Goal: Task Accomplishment & Management: Complete application form

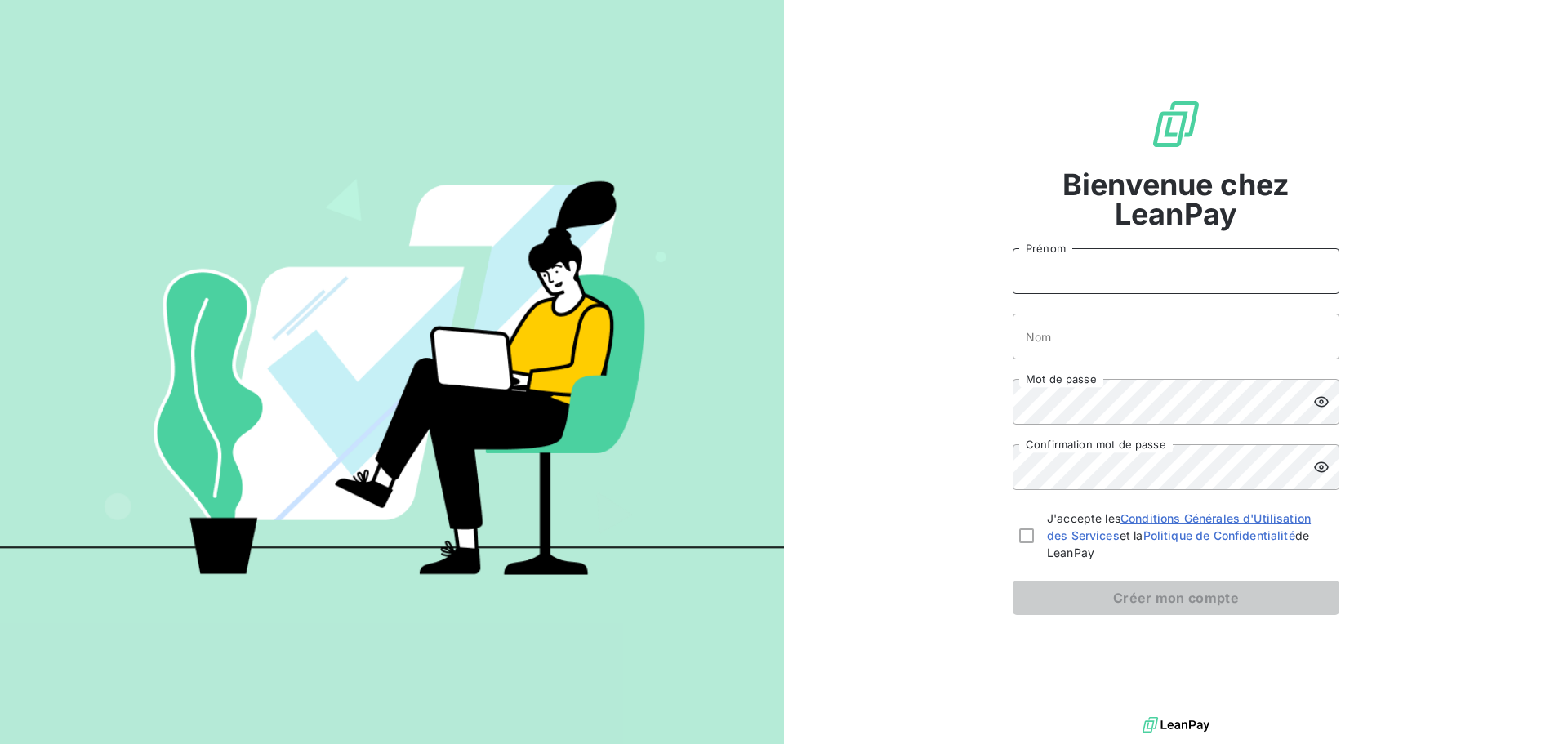
click at [1124, 274] on input "Prénom" at bounding box center [1176, 271] width 327 height 46
type input "[PERSON_NAME]"
click at [1125, 341] on input "Nom" at bounding box center [1176, 337] width 327 height 46
type input "de Jorna"
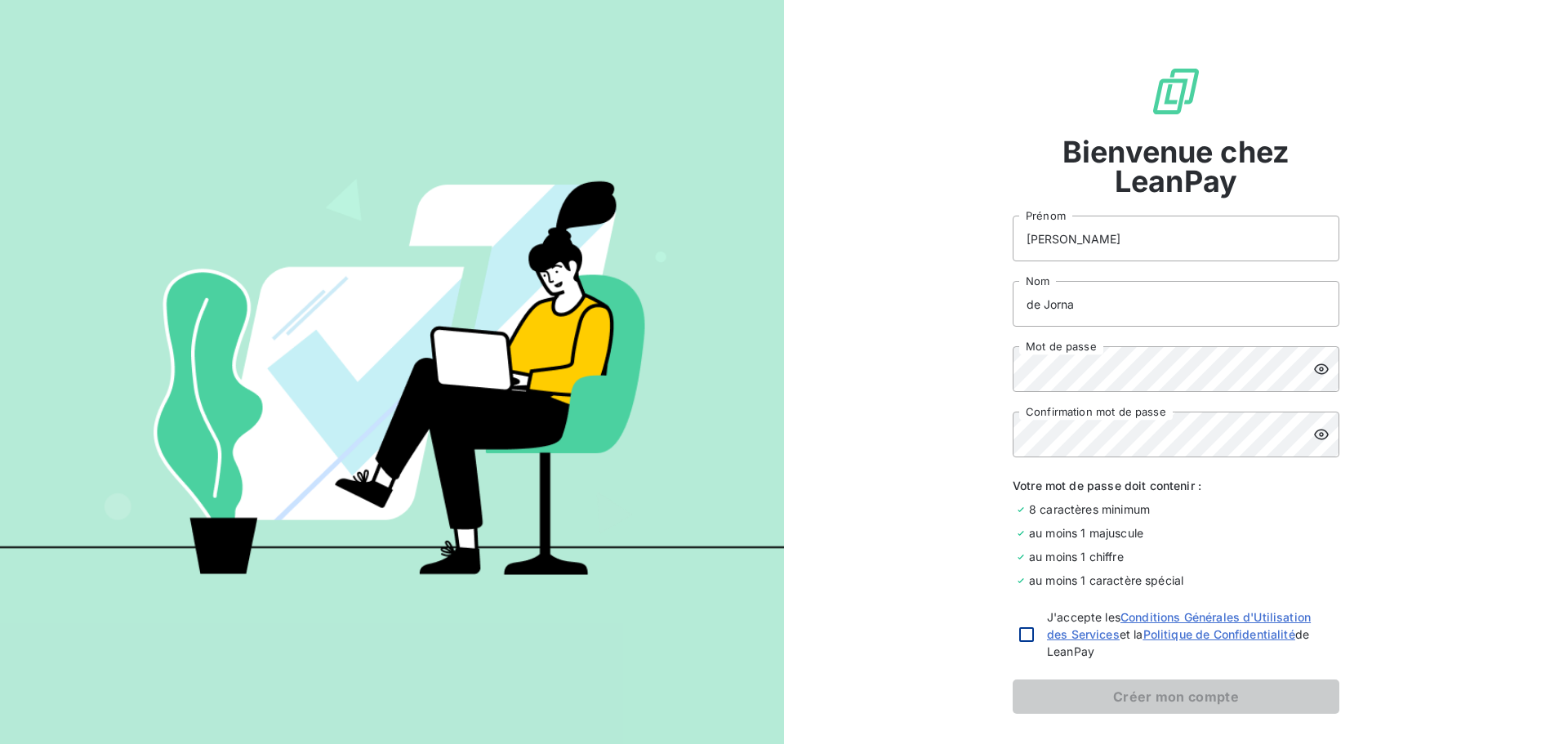
click at [1020, 636] on div at bounding box center [1026, 634] width 15 height 15
checkbox input "true"
click at [908, 625] on div "Bienvenue chez LeanPay [PERSON_NAME] de Jorna Nom Mot de passe Confirmation mot…" at bounding box center [1176, 389] width 784 height 779
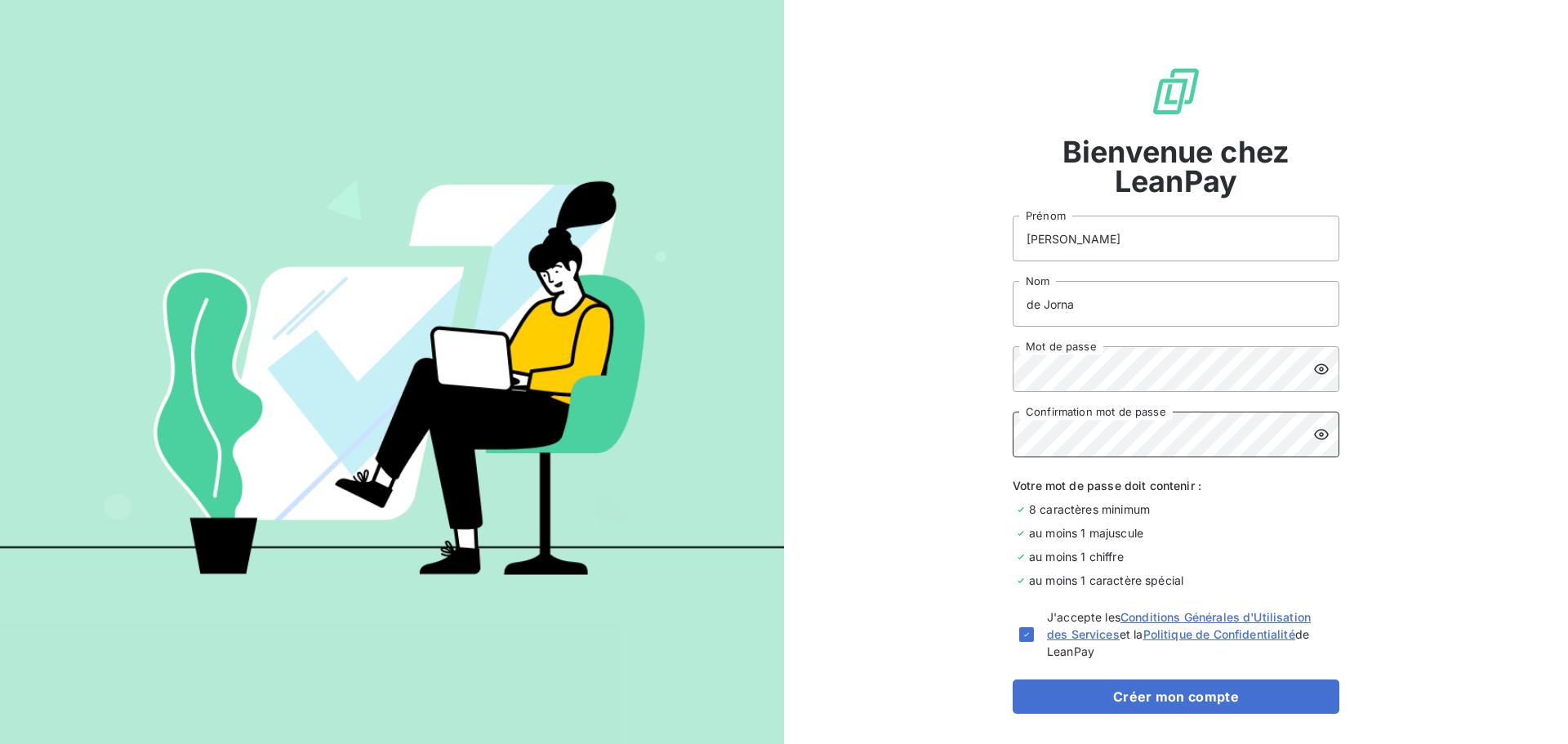
click at [1013, 679] on button "Créer mon compte" at bounding box center [1176, 696] width 327 height 34
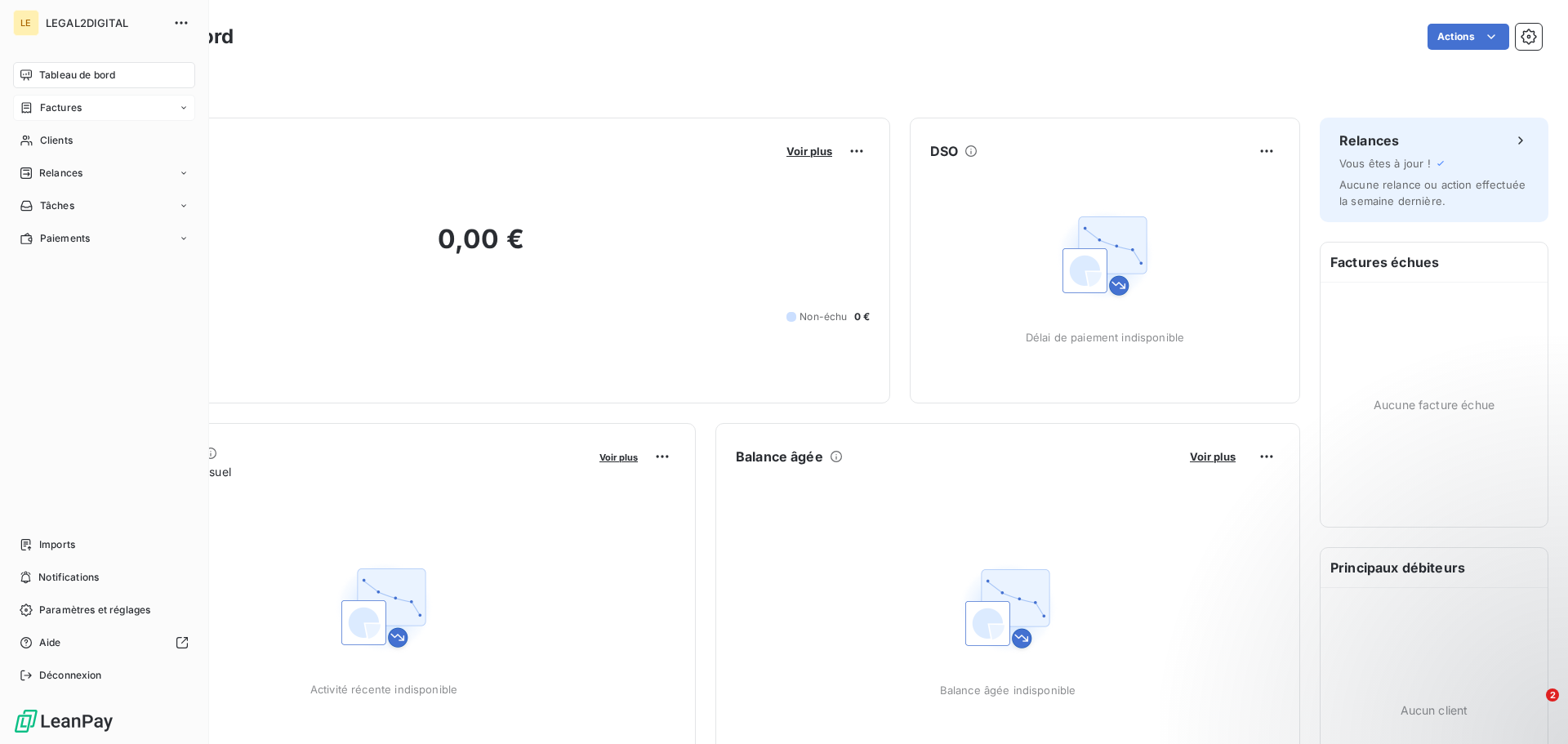
click at [87, 108] on div "Factures" at bounding box center [104, 108] width 182 height 26
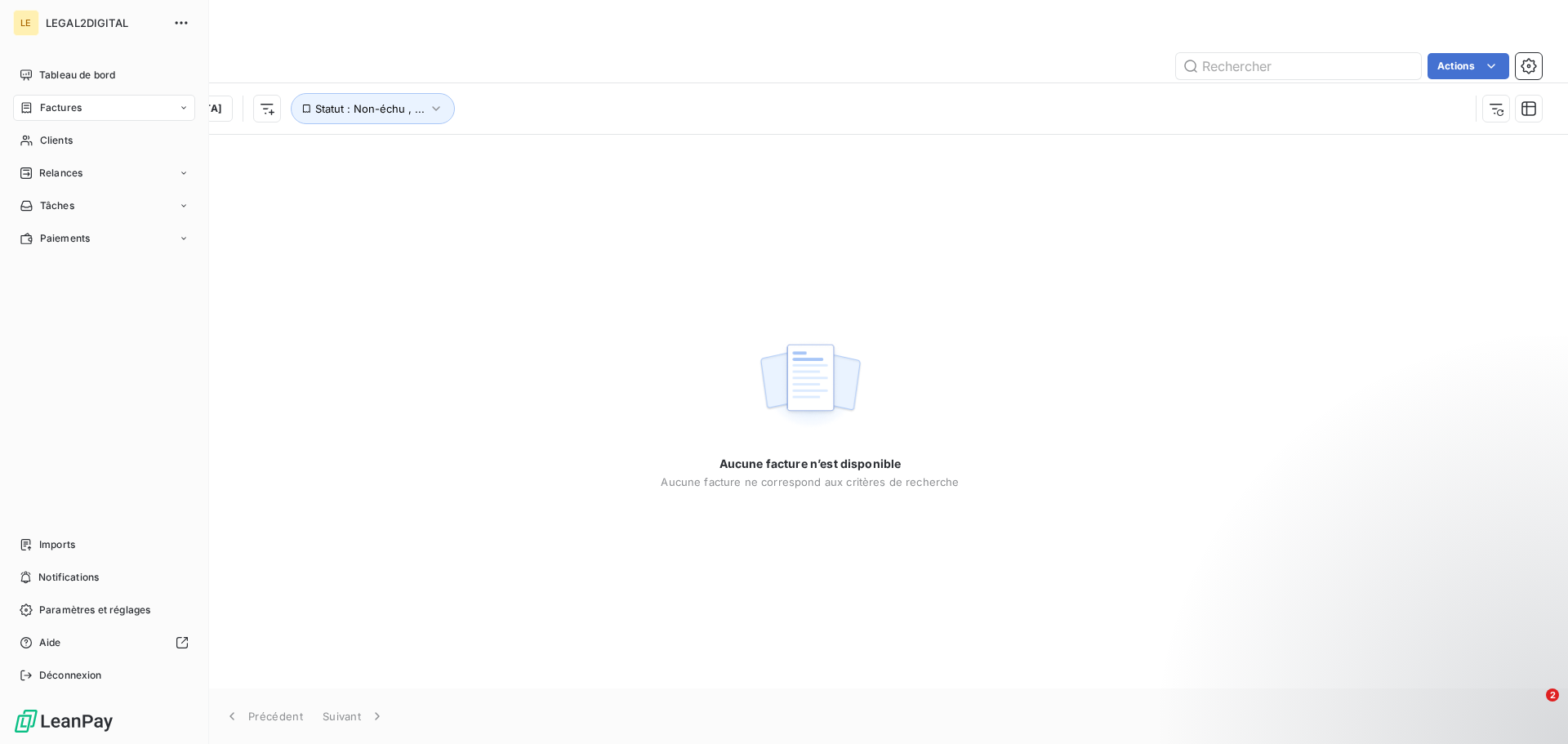
click at [87, 108] on div "Factures" at bounding box center [104, 108] width 182 height 26
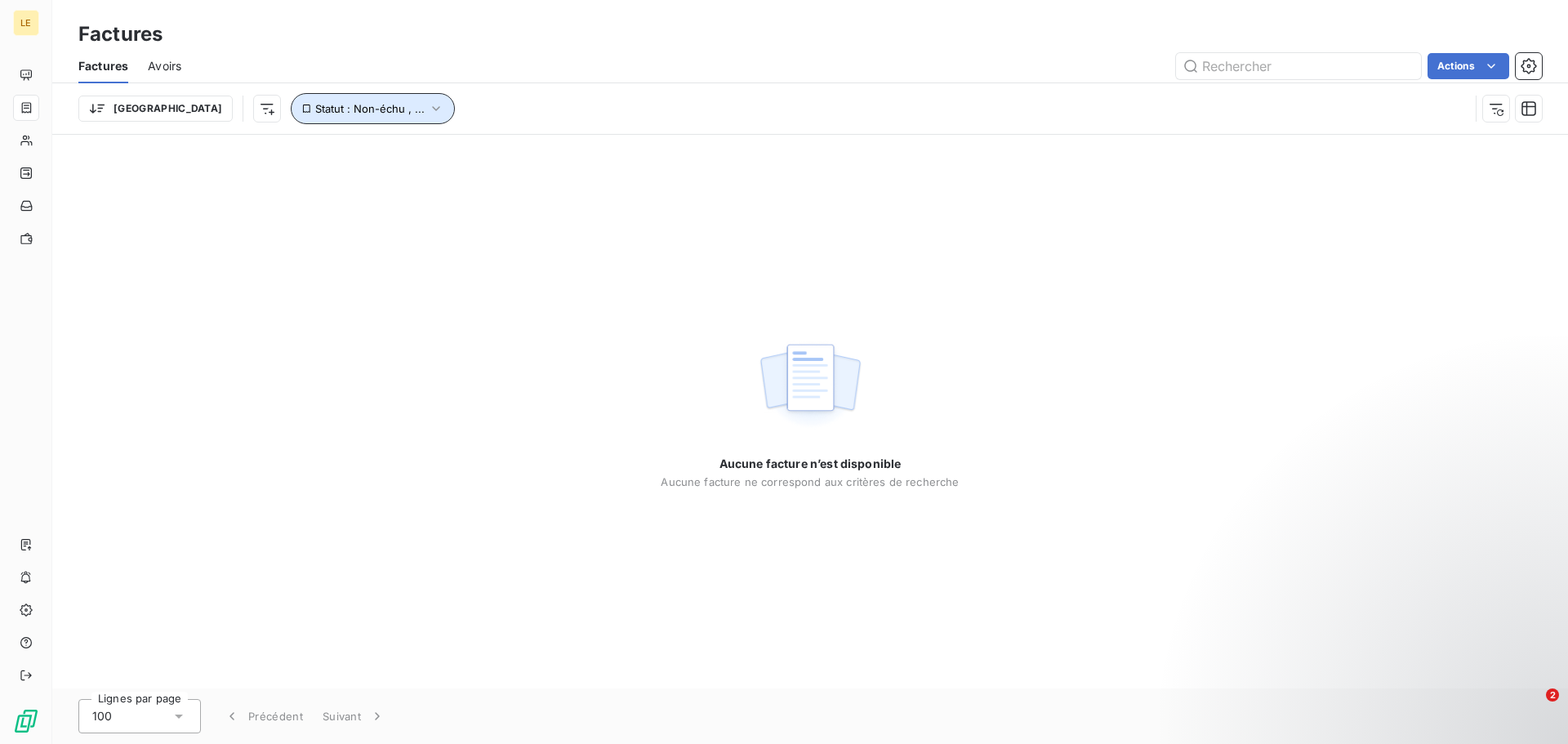
click at [315, 109] on span "Statut : Non-échu , ..." at bounding box center [369, 108] width 109 height 13
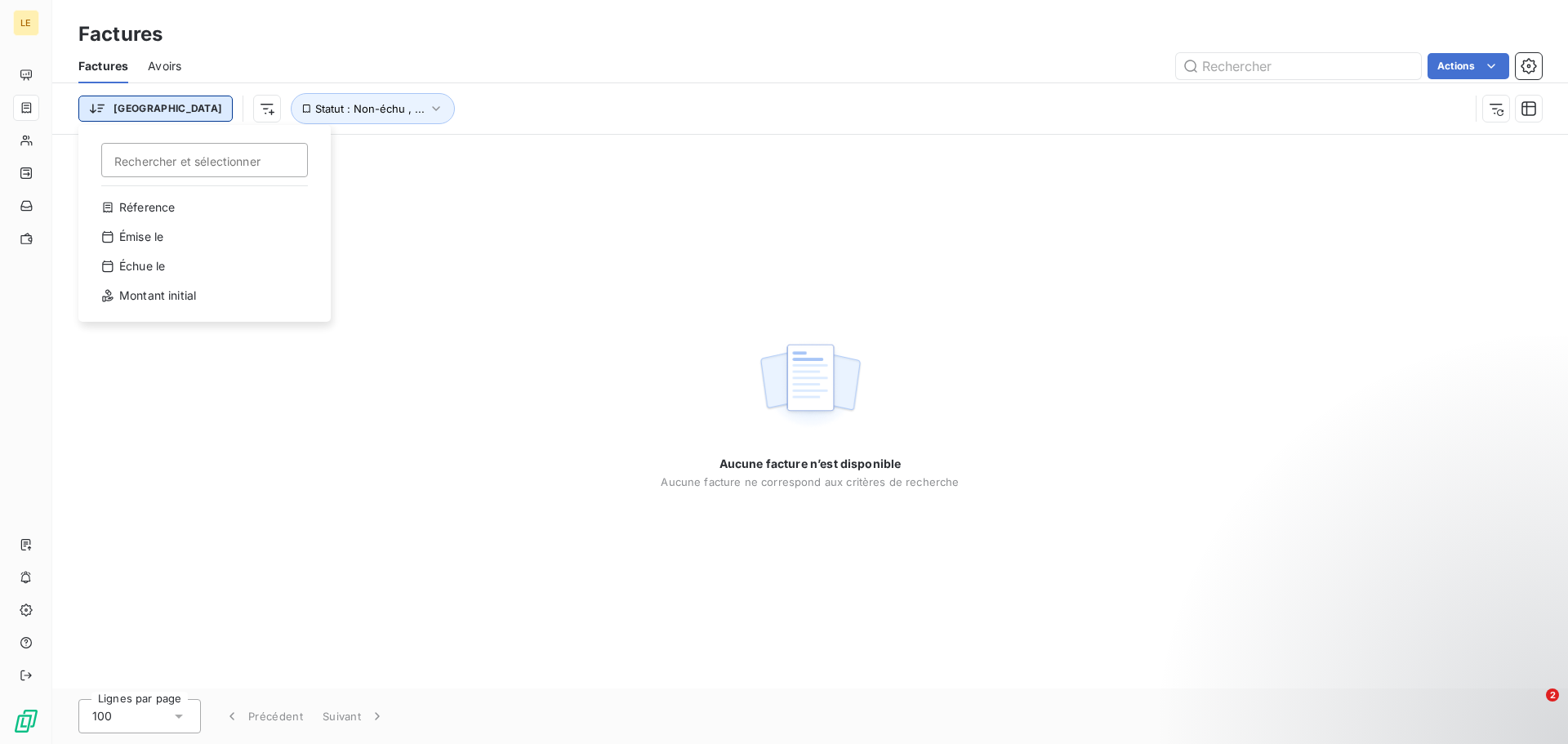
click at [120, 108] on html "LE Factures Factures Avoirs Actions Trier Rechercher et sélectionner Réference …" at bounding box center [784, 372] width 1568 height 744
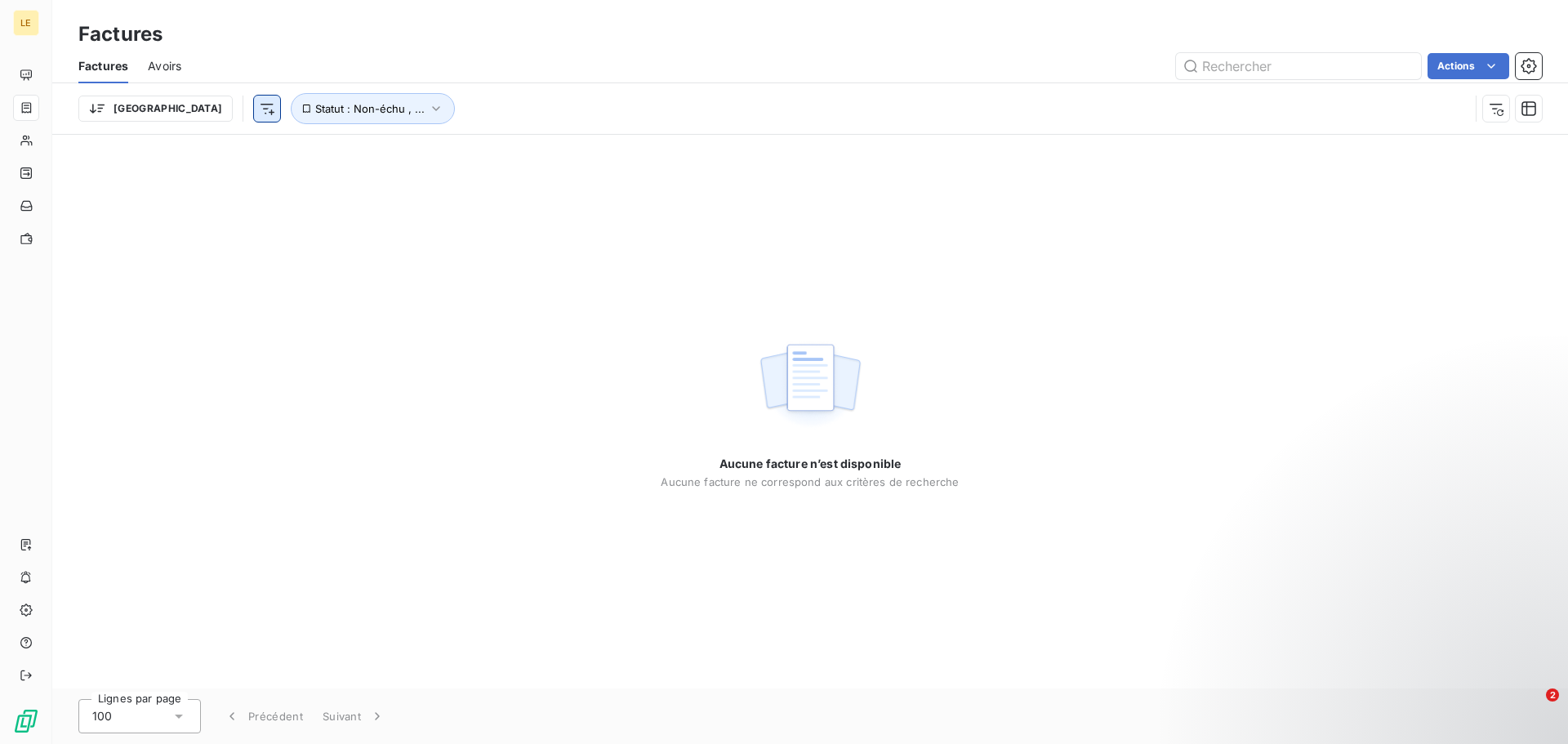
click at [176, 110] on html "LE Factures Factures Avoirs Actions Trier Statut : Non-échu , ... Aucune factur…" at bounding box center [784, 372] width 1568 height 744
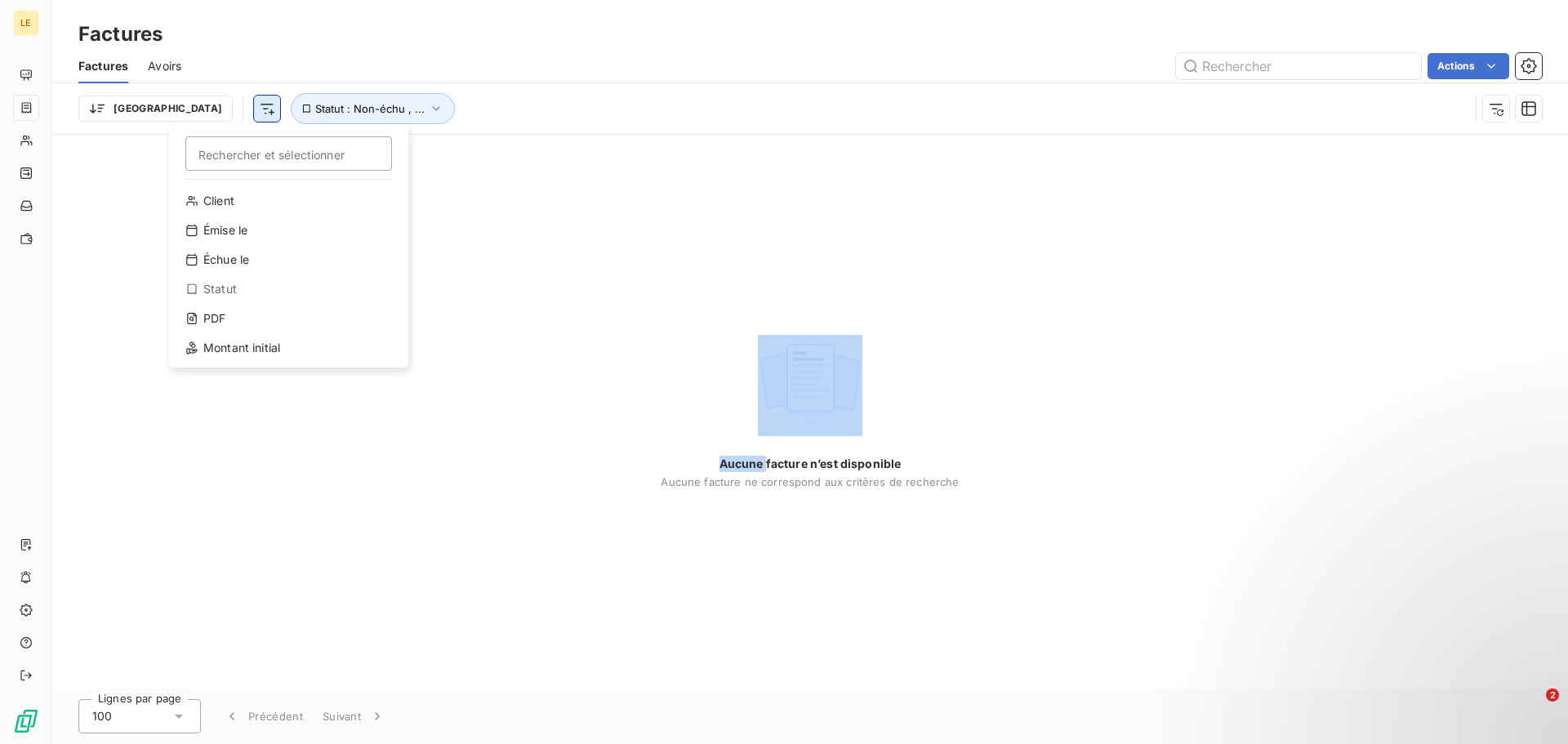
click at [176, 110] on html "LE Factures Factures Avoirs Actions Trier Rechercher et sélectionner Client Émi…" at bounding box center [784, 372] width 1568 height 744
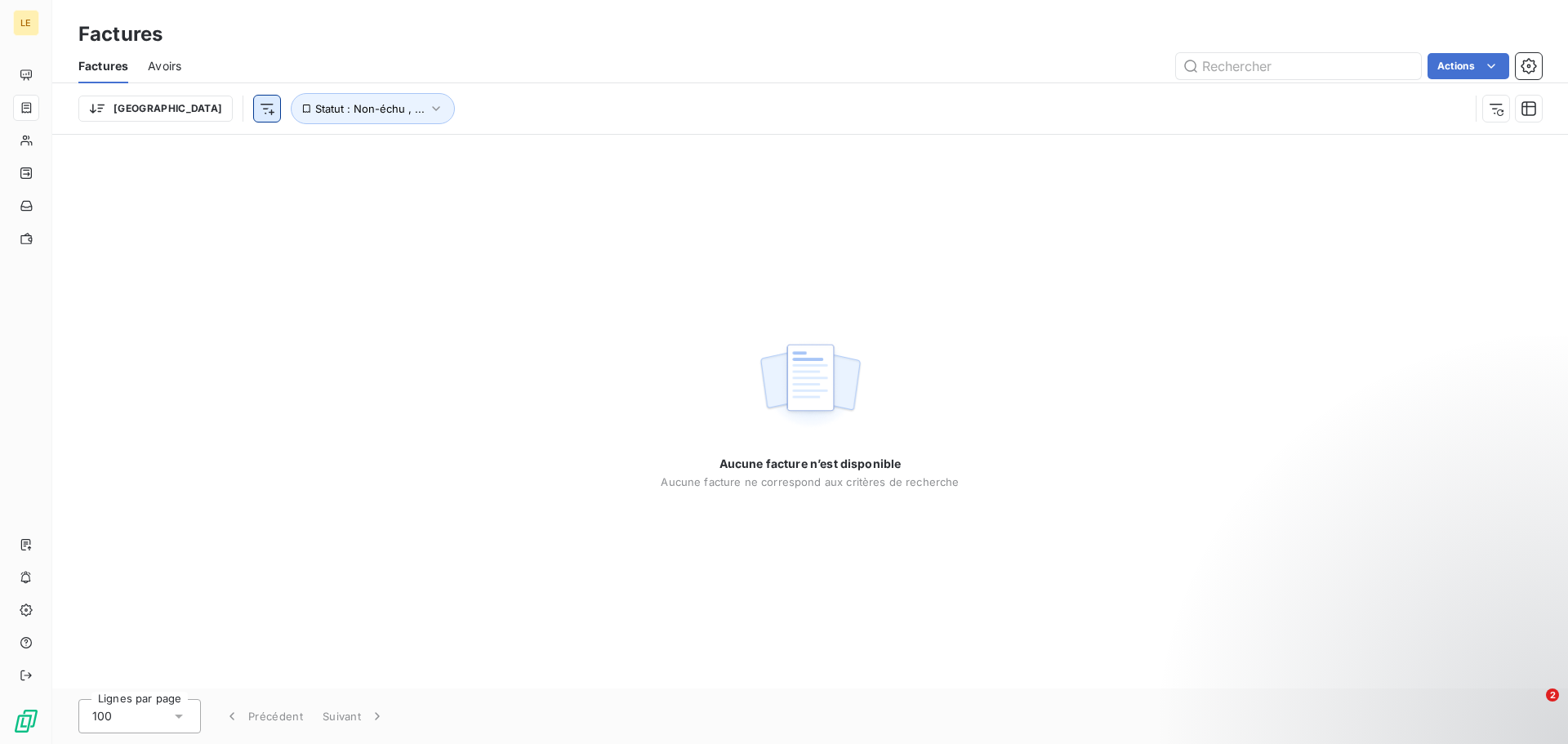
click at [176, 110] on html "LE Factures Factures Avoirs Actions Trier Statut : Non-échu , ... Aucune factur…" at bounding box center [784, 372] width 1568 height 744
click at [176, 110] on html "LE Factures Factures Avoirs Actions Trier Rechercher et sélectionner Client Émi…" at bounding box center [784, 372] width 1568 height 744
drag, startPoint x: 242, startPoint y: 191, endPoint x: 219, endPoint y: 185, distance: 23.8
click at [240, 191] on div "Aucune facture n’est disponible Aucune facture ne correspond aux critères de re…" at bounding box center [810, 412] width 1516 height 554
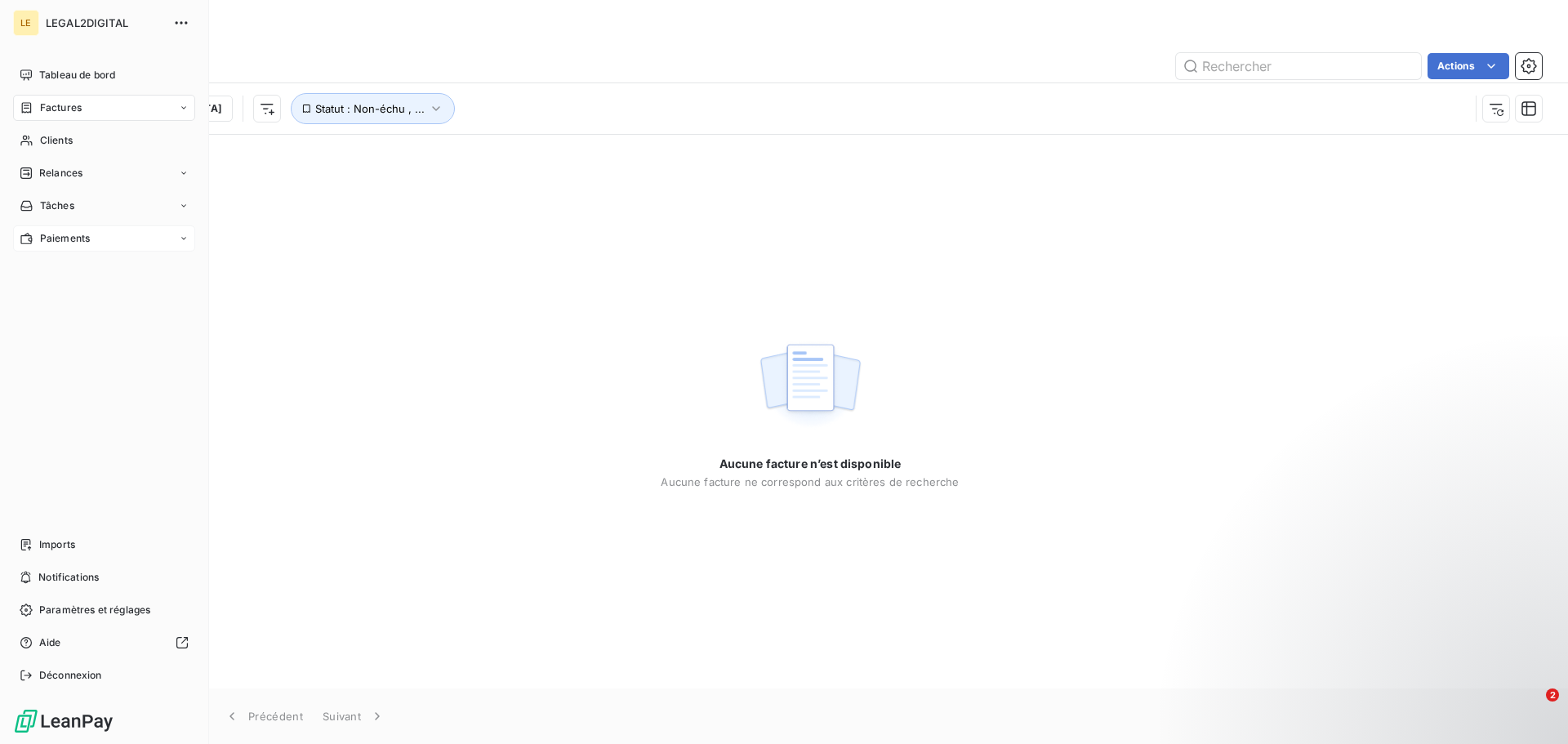
click at [87, 234] on span "Paiements" at bounding box center [65, 238] width 50 height 15
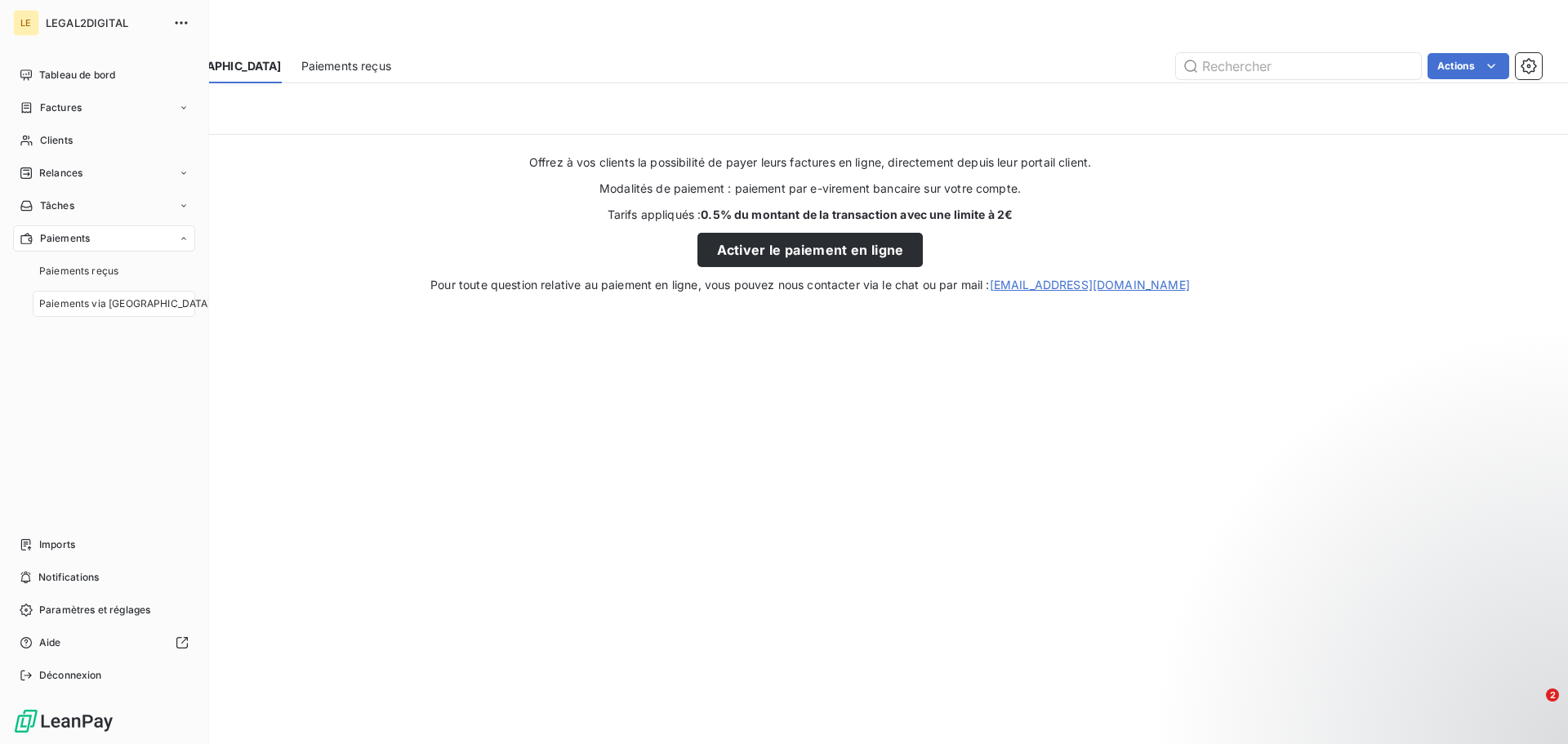
click at [91, 241] on div "Paiements" at bounding box center [104, 238] width 182 height 26
click at [106, 201] on div "Tâches" at bounding box center [104, 206] width 182 height 26
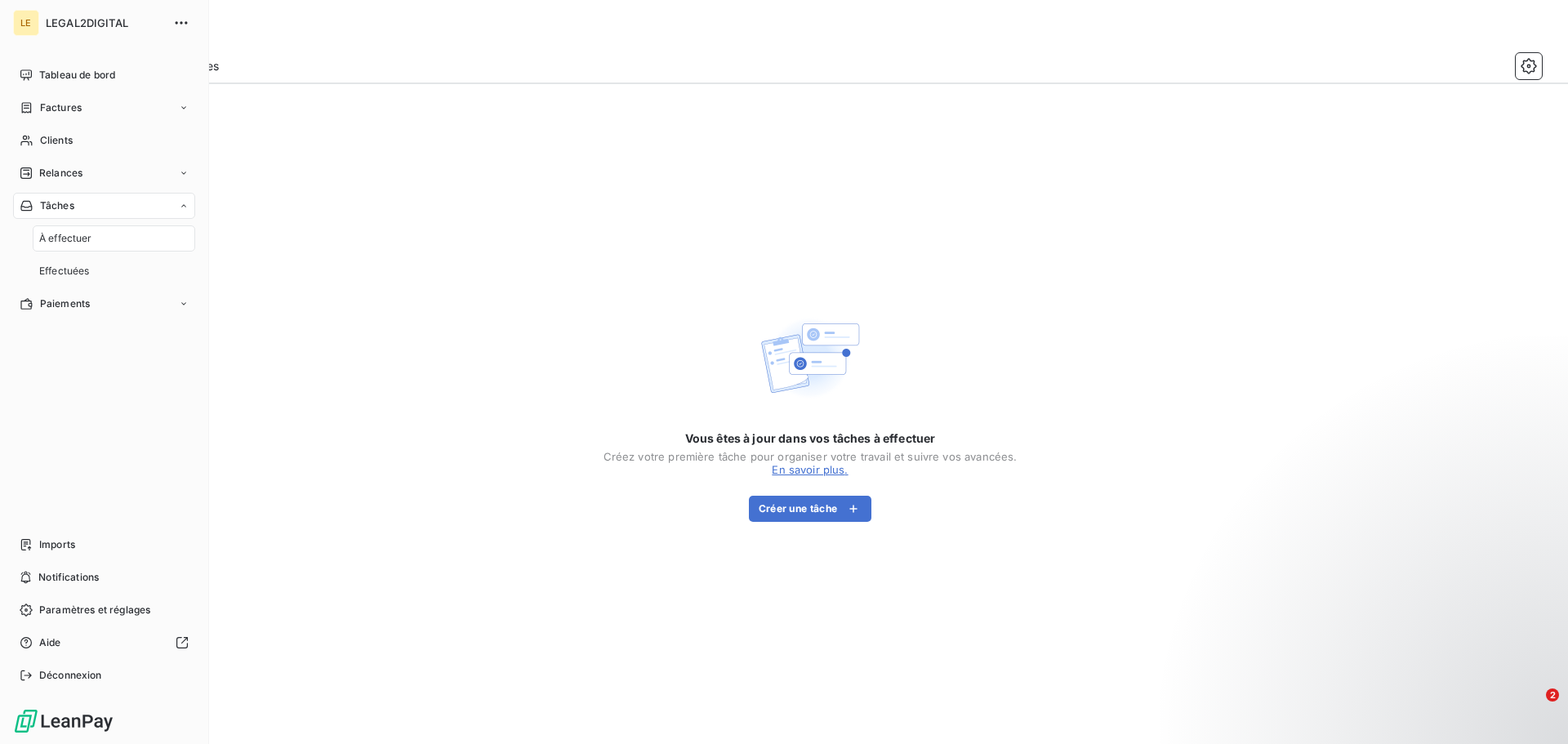
click at [107, 203] on div "Tâches" at bounding box center [104, 206] width 182 height 26
click at [105, 180] on div "Relances" at bounding box center [104, 173] width 182 height 26
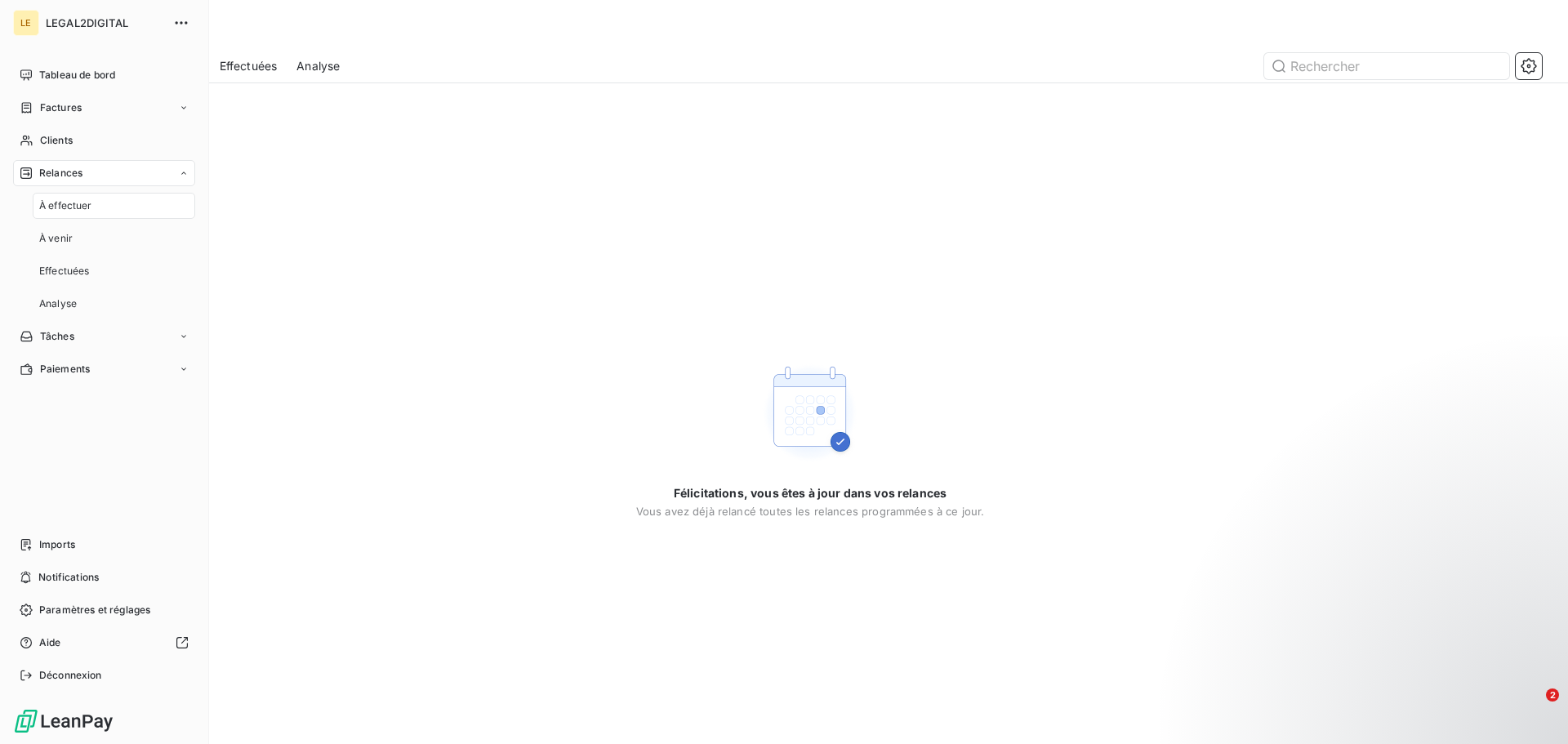
click at [105, 180] on div "Relances" at bounding box center [104, 173] width 182 height 26
click at [108, 148] on div "Clients" at bounding box center [104, 140] width 182 height 26
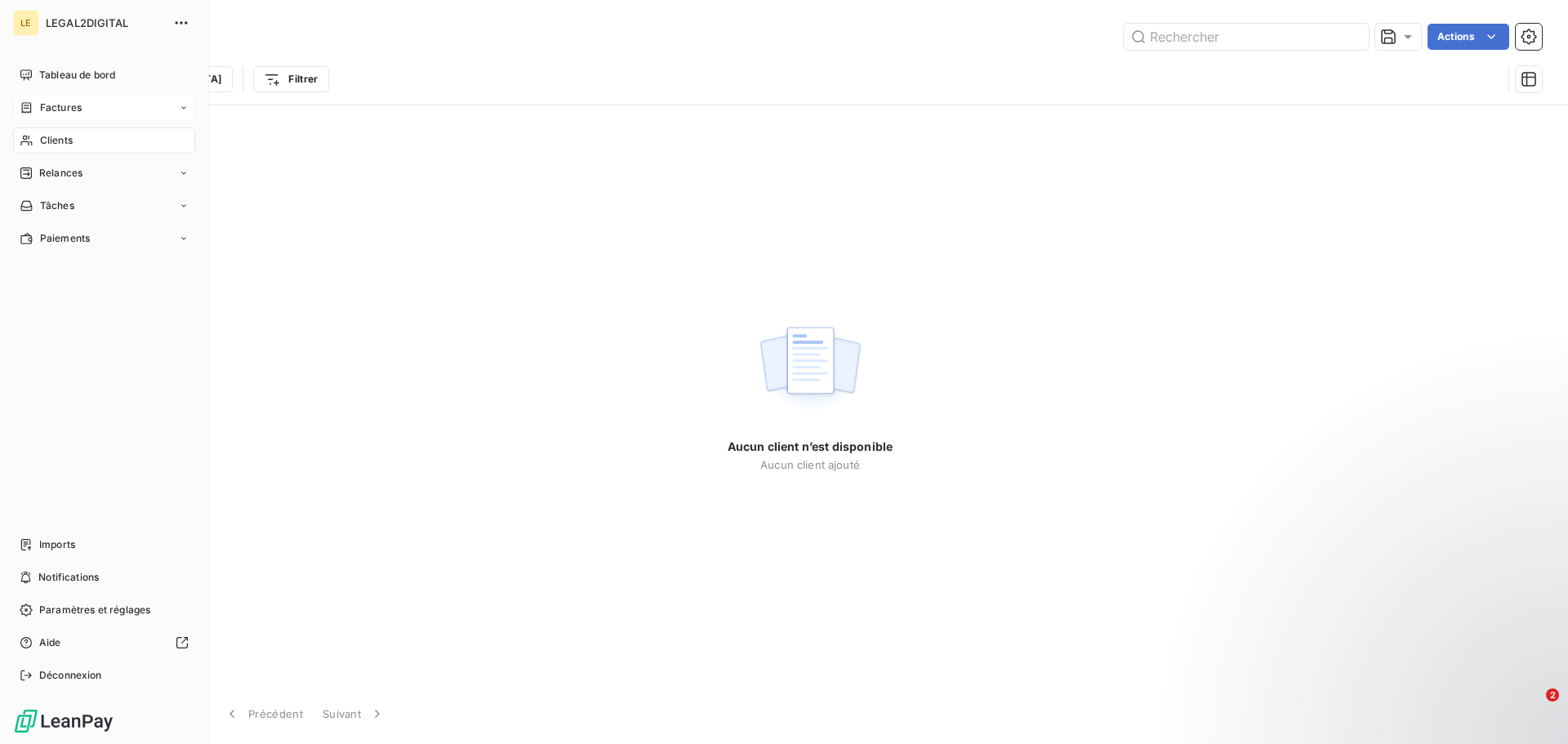
click at [47, 109] on span "Factures" at bounding box center [61, 107] width 42 height 15
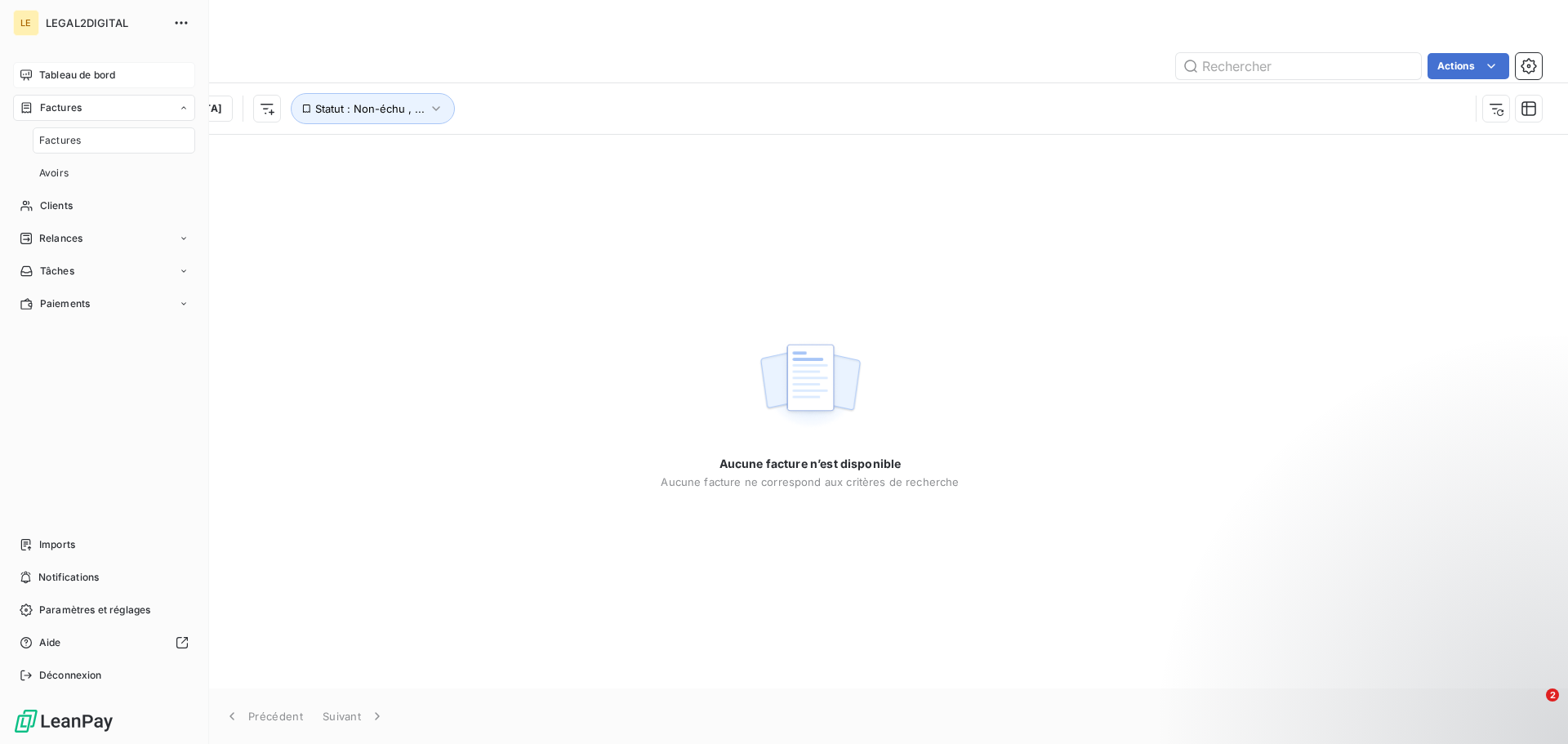
click at [60, 81] on span "Tableau de bord" at bounding box center [77, 75] width 76 height 15
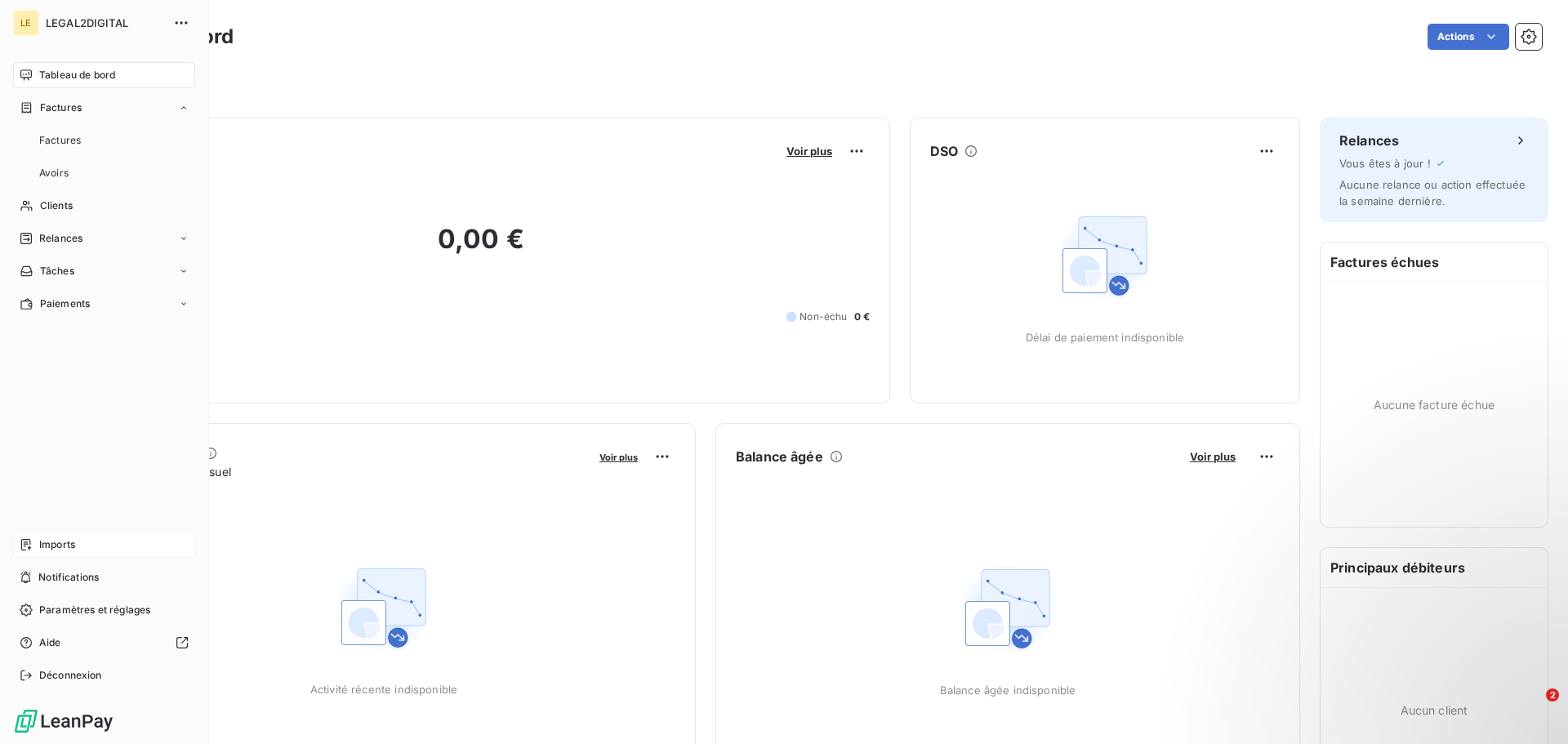
click at [75, 541] on span "Imports" at bounding box center [57, 544] width 36 height 15
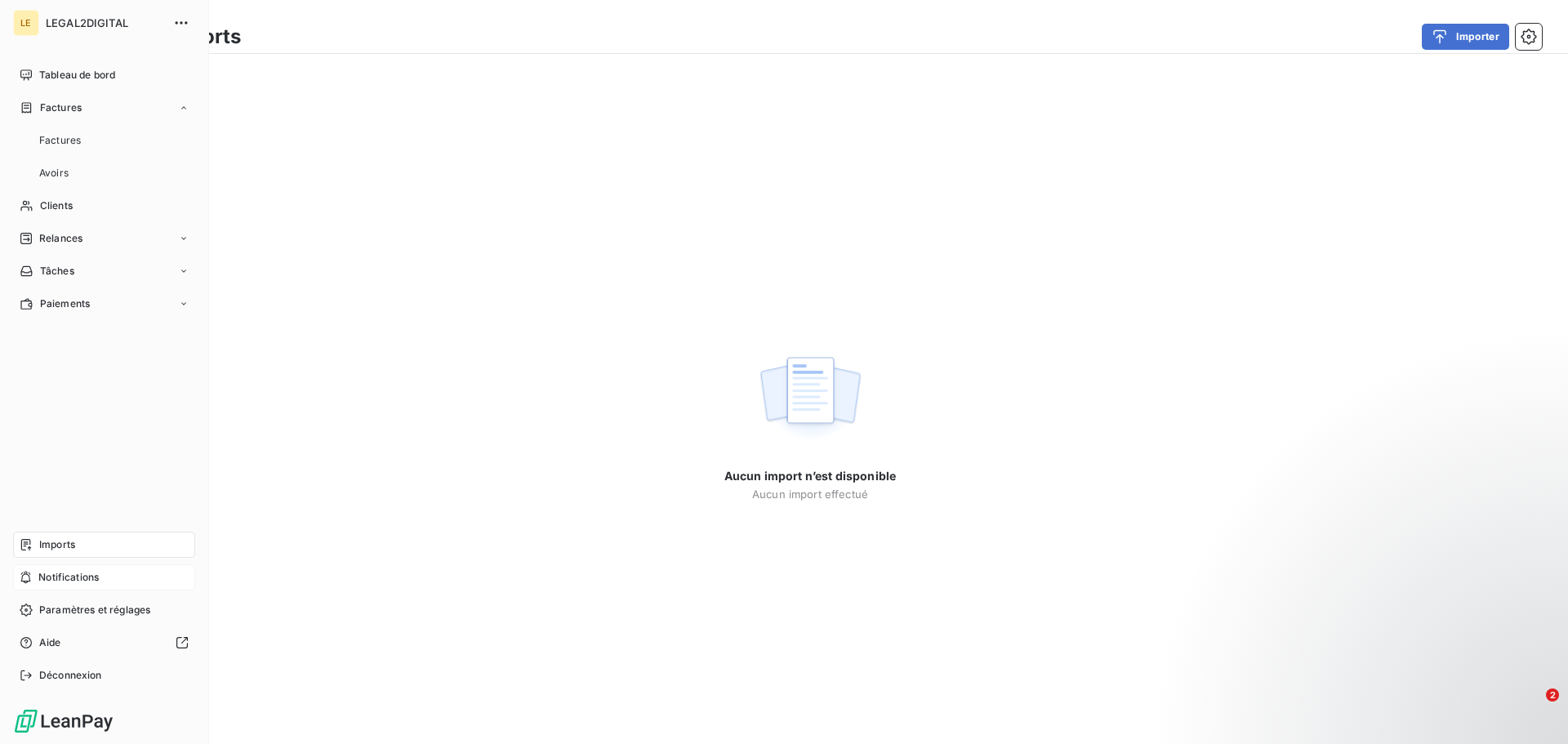
click at [87, 579] on span "Notifications" at bounding box center [68, 577] width 60 height 15
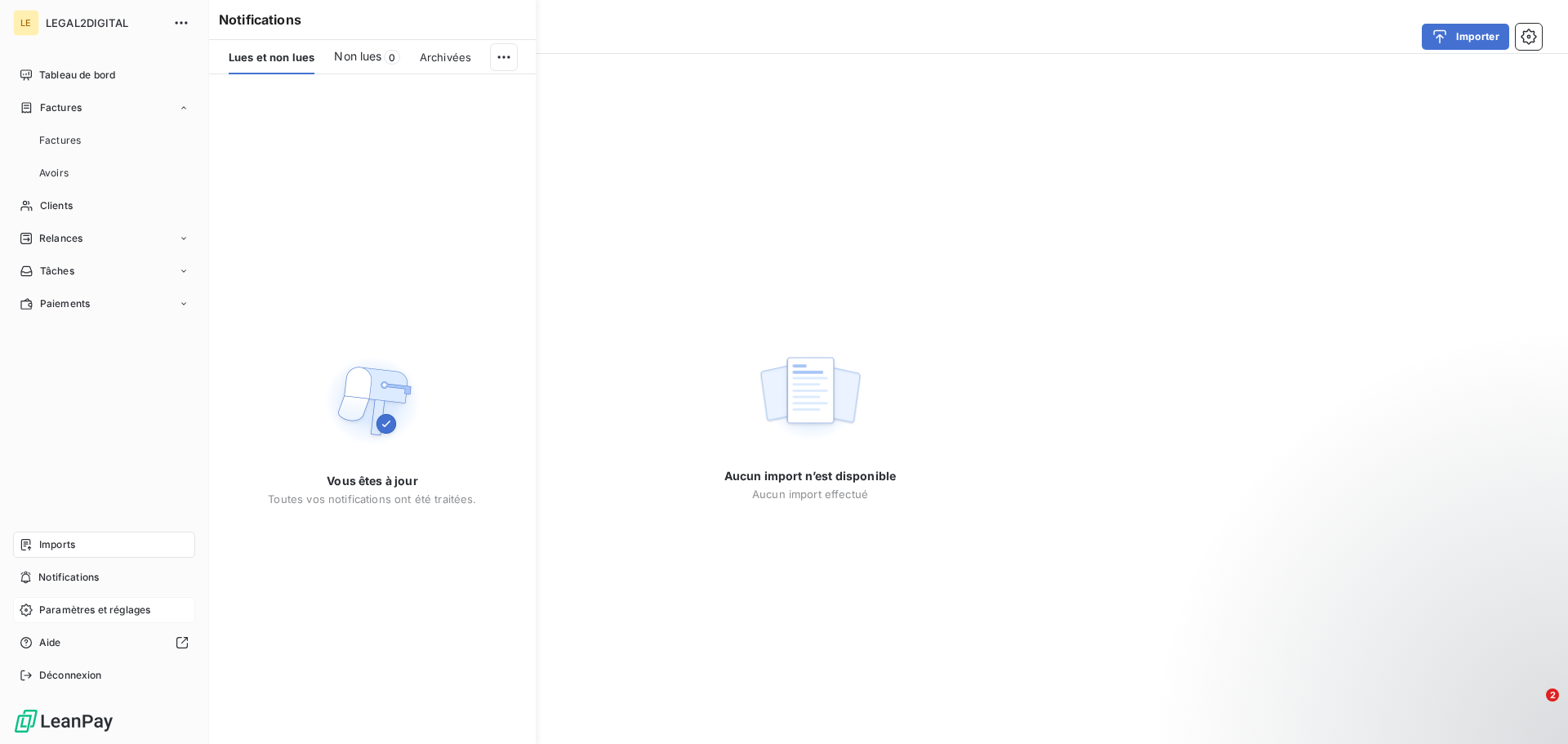
click at [96, 618] on div "Paramètres et réglages" at bounding box center [104, 610] width 182 height 26
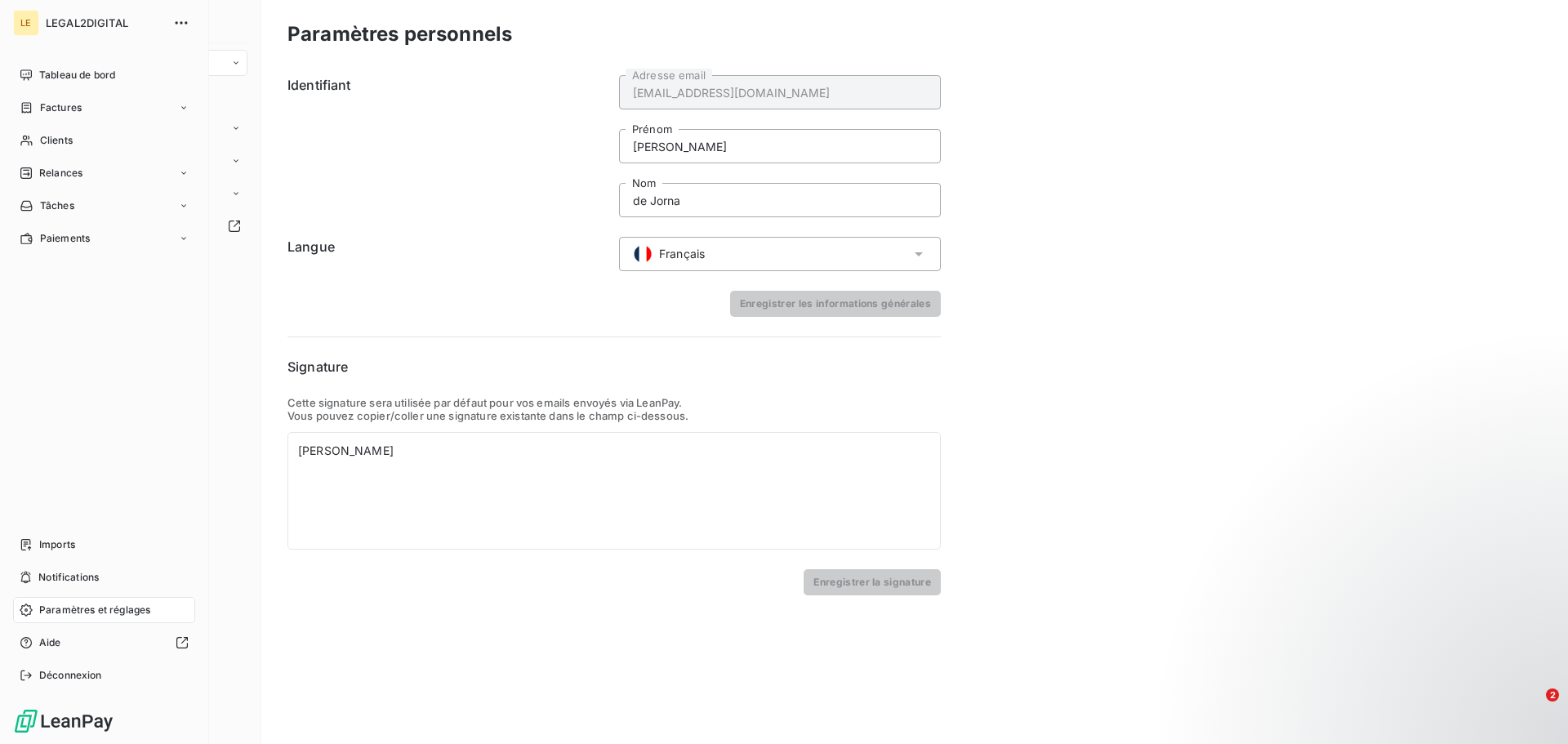
click at [37, 19] on div "LE" at bounding box center [26, 23] width 26 height 26
click at [195, 28] on div "LE LEGAL2DIGITAL Tableau de bord Factures Clients Relances Tâches Paiements Imp…" at bounding box center [104, 372] width 209 height 744
click at [186, 24] on icon "button" at bounding box center [181, 23] width 16 height 16
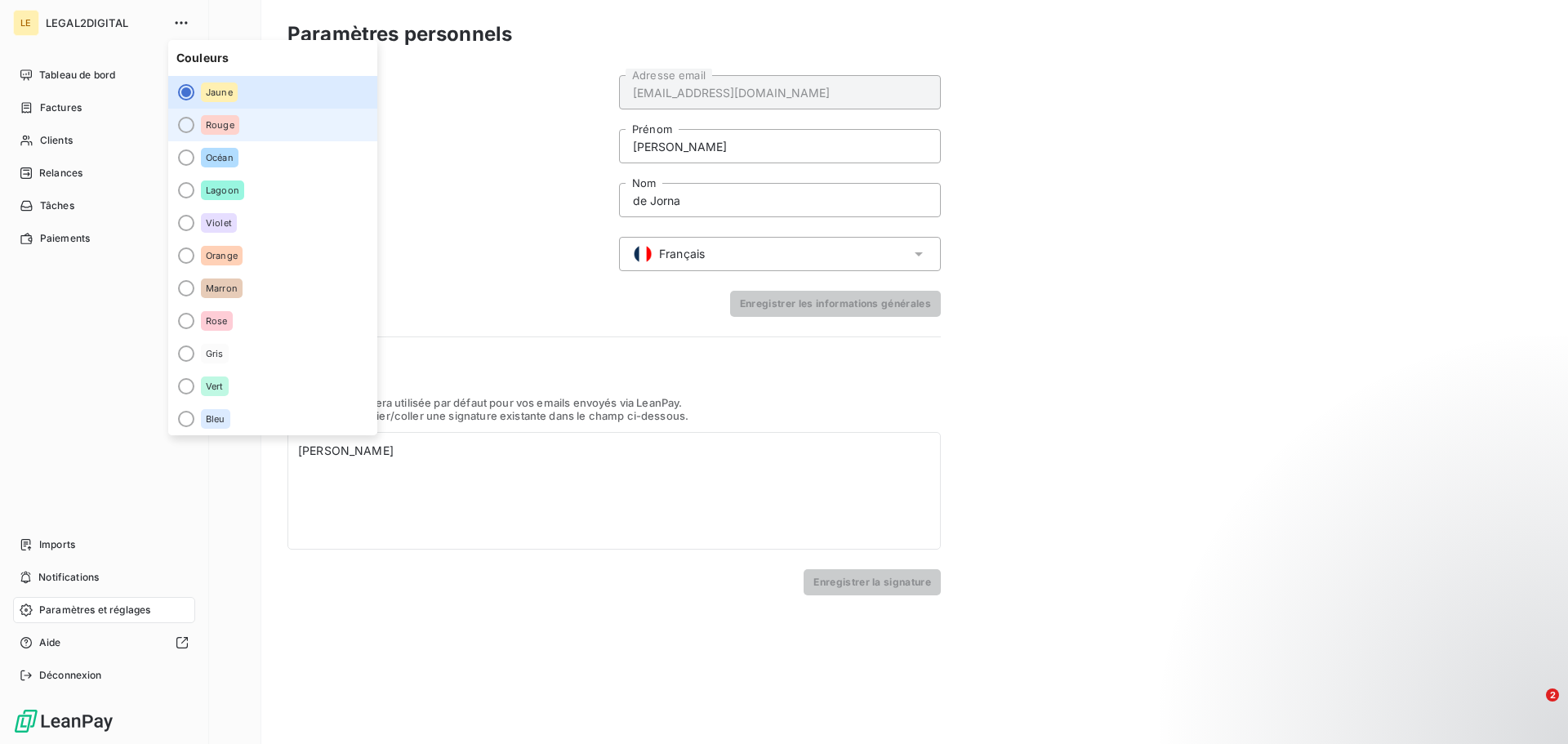
click at [186, 126] on div at bounding box center [186, 125] width 16 height 16
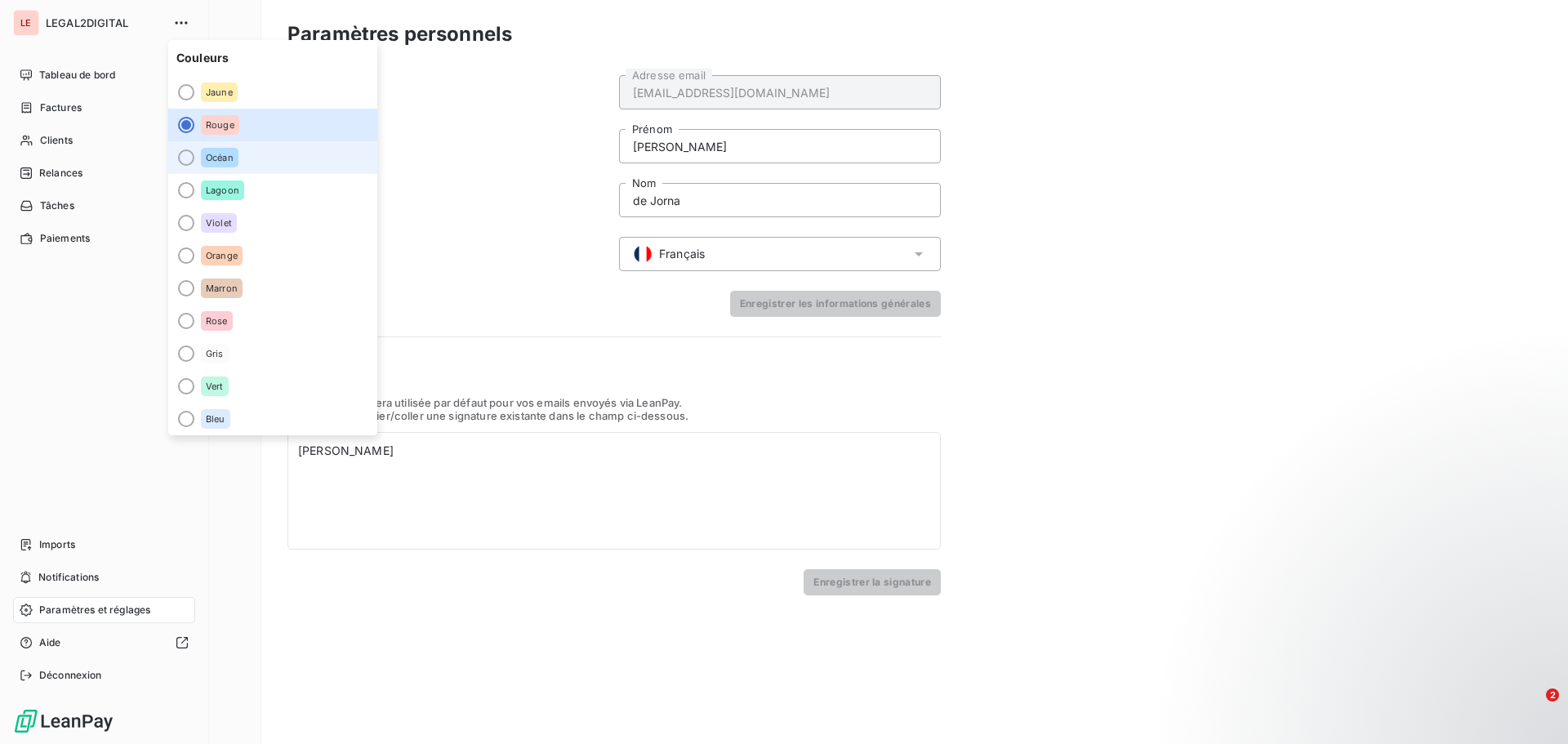
click at [178, 163] on li "Océan" at bounding box center [272, 157] width 209 height 33
click at [196, 93] on li "Jaune" at bounding box center [272, 92] width 209 height 33
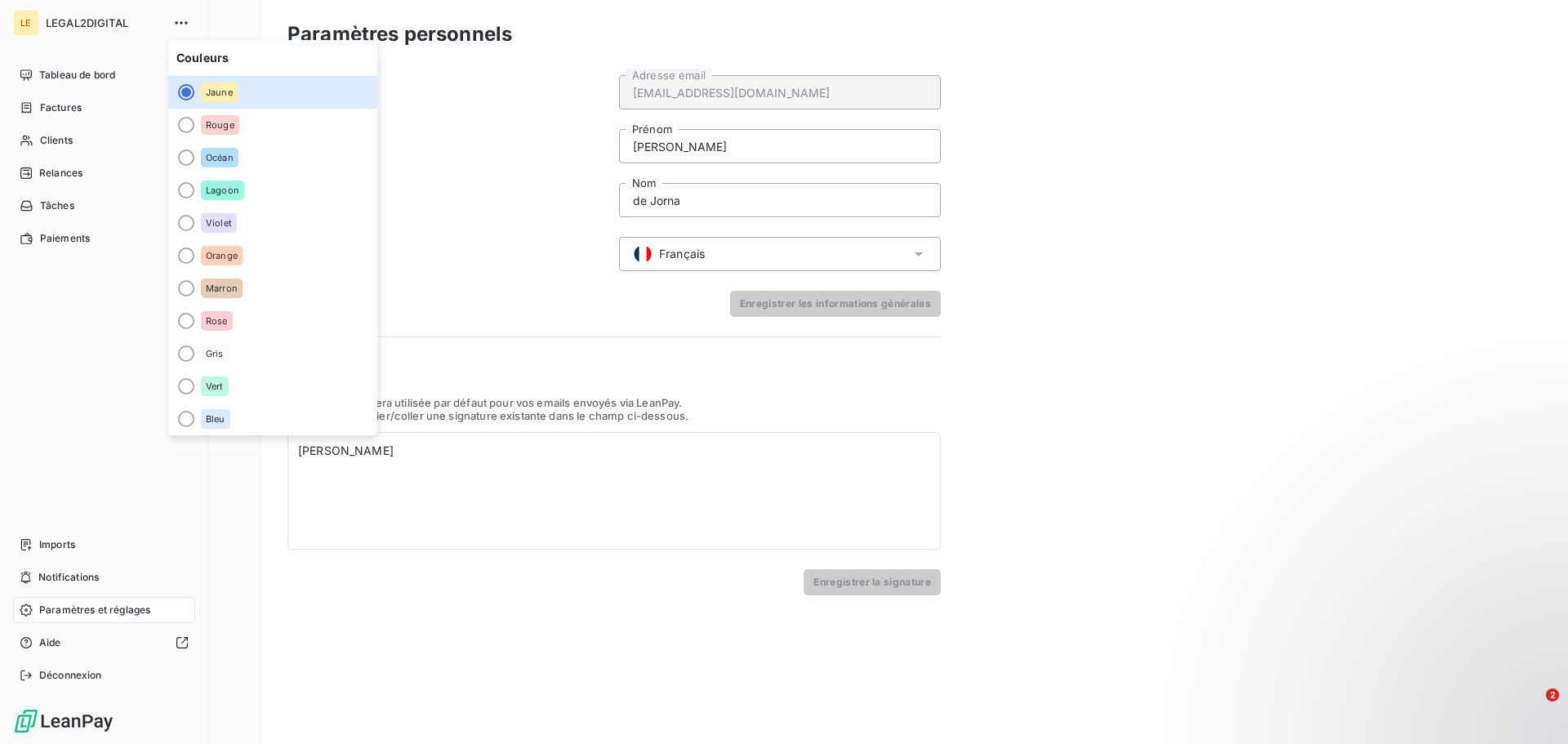
click at [86, 94] on nav "Tableau de bord Factures Clients Relances Tâches Paiements" at bounding box center [104, 156] width 182 height 189
click at [79, 73] on span "Tableau de bord" at bounding box center [77, 75] width 76 height 15
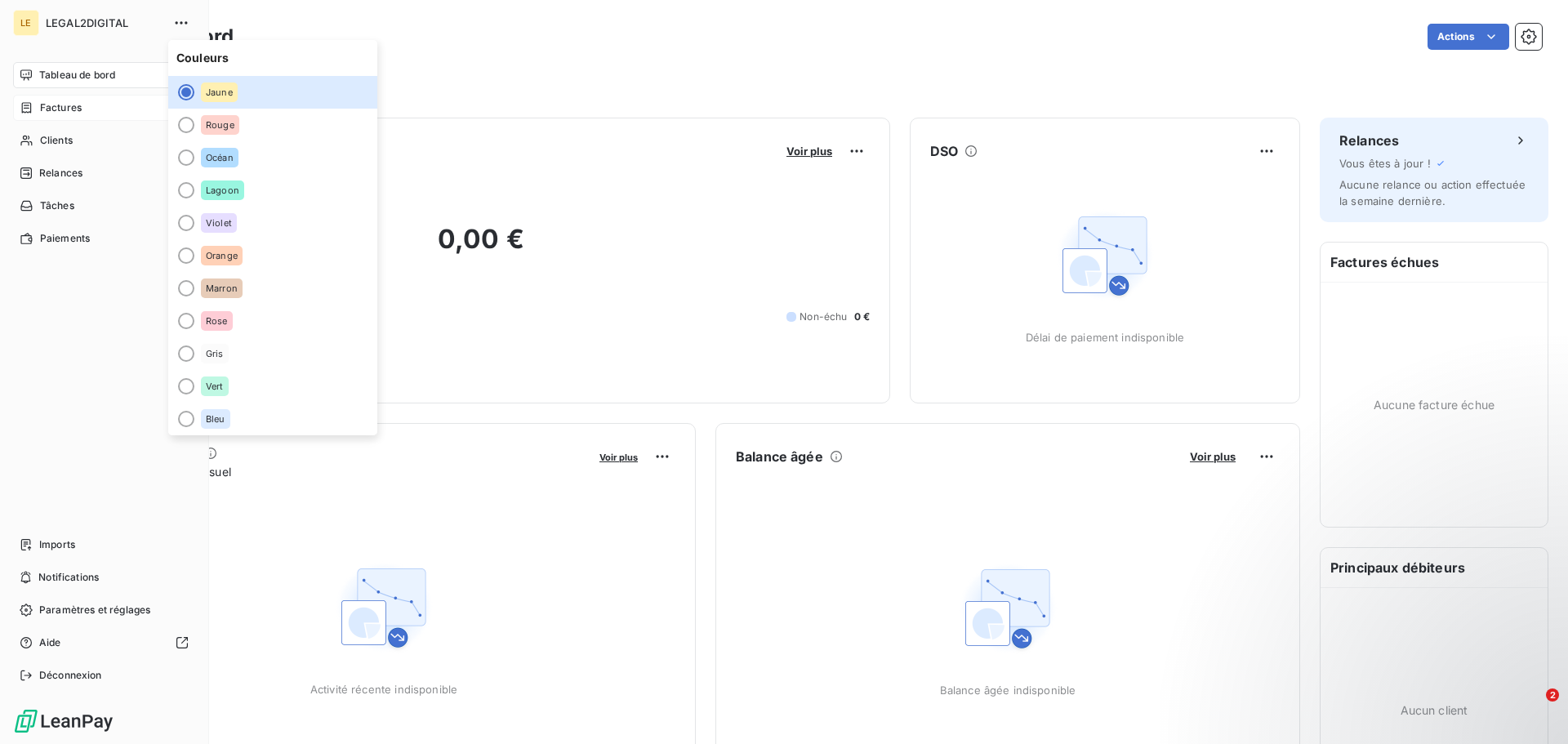
click at [74, 103] on span "Factures" at bounding box center [61, 107] width 42 height 15
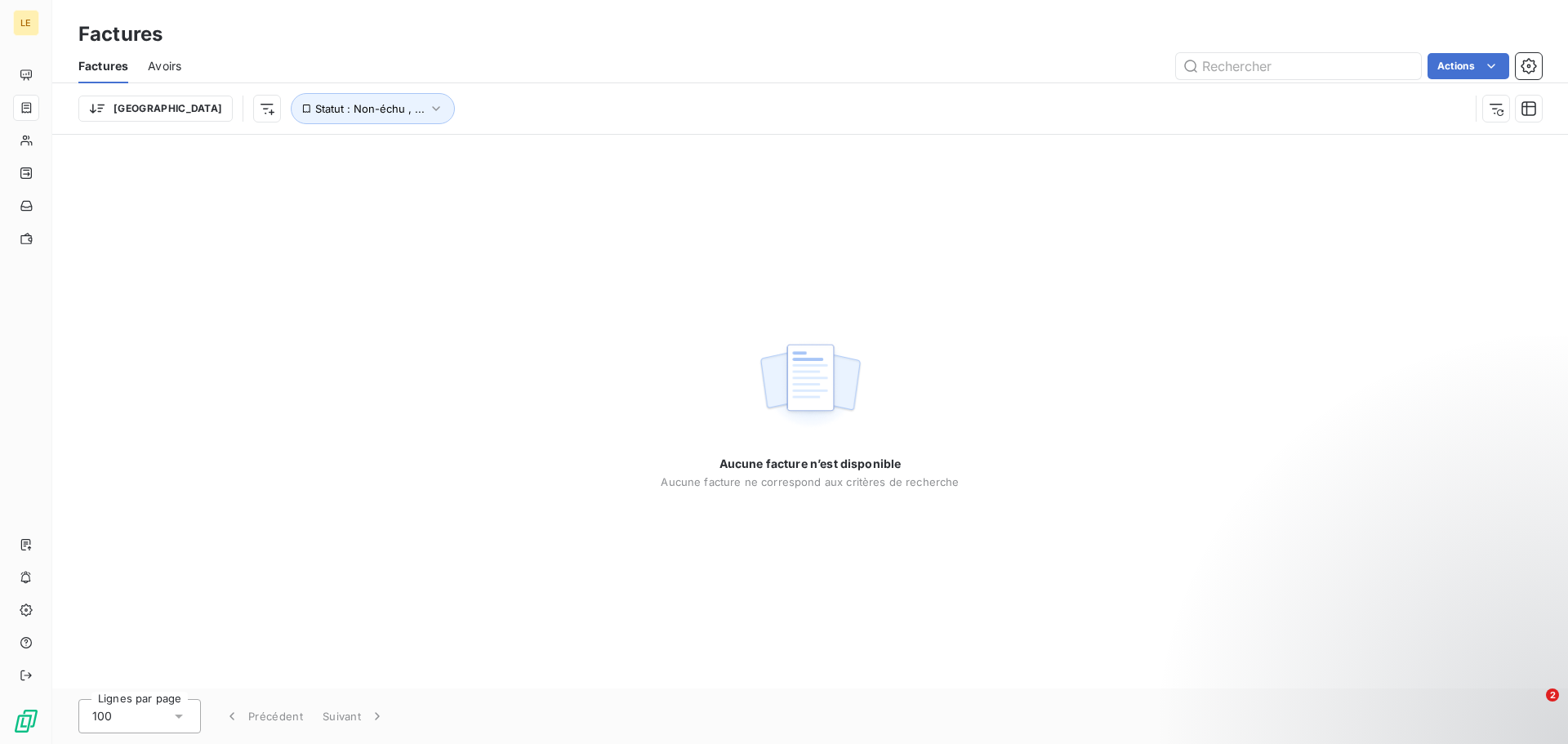
click at [625, 337] on div "Aucune facture n’est disponible Aucune facture ne correspond aux critères de re…" at bounding box center [810, 412] width 1516 height 554
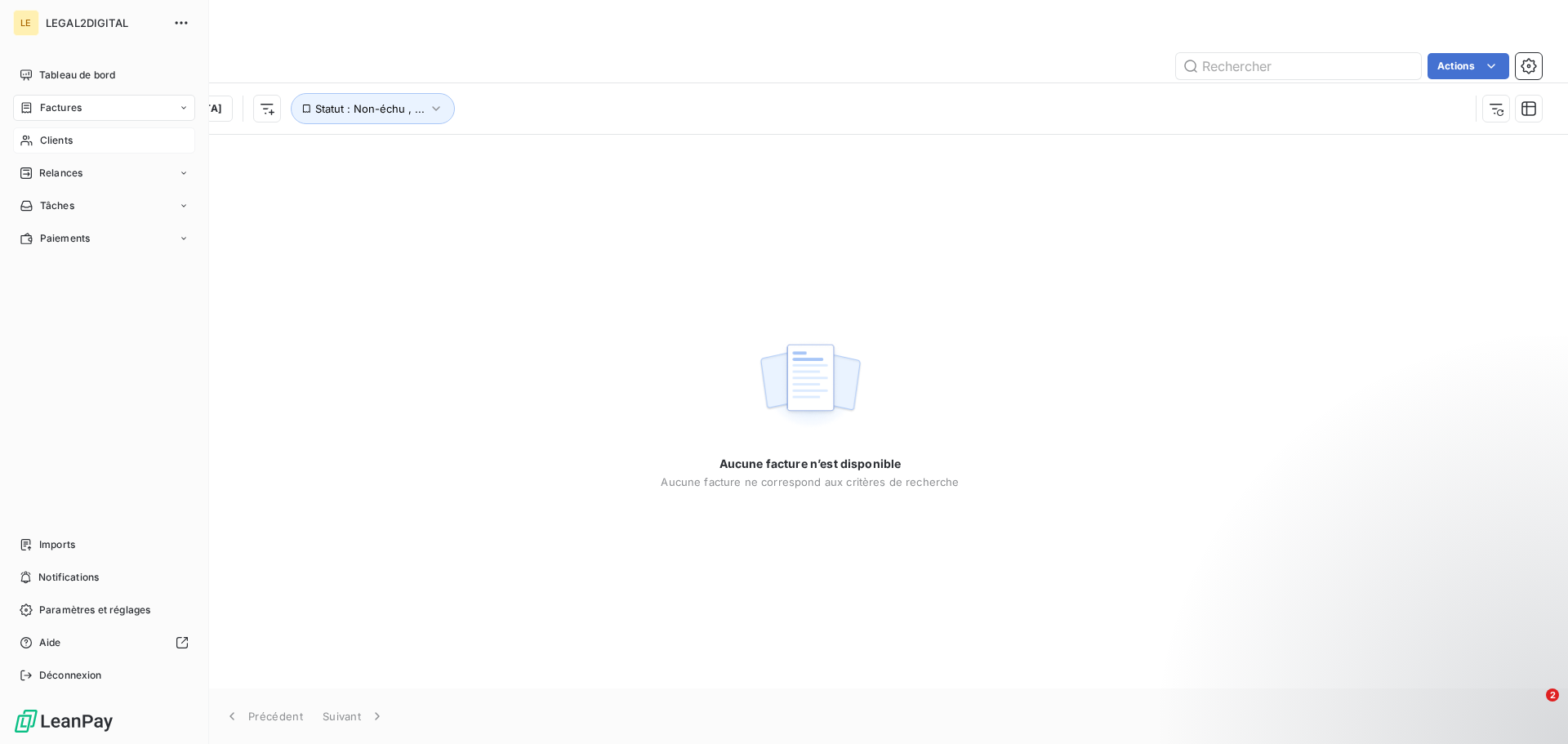
click at [62, 142] on span "Clients" at bounding box center [56, 140] width 33 height 15
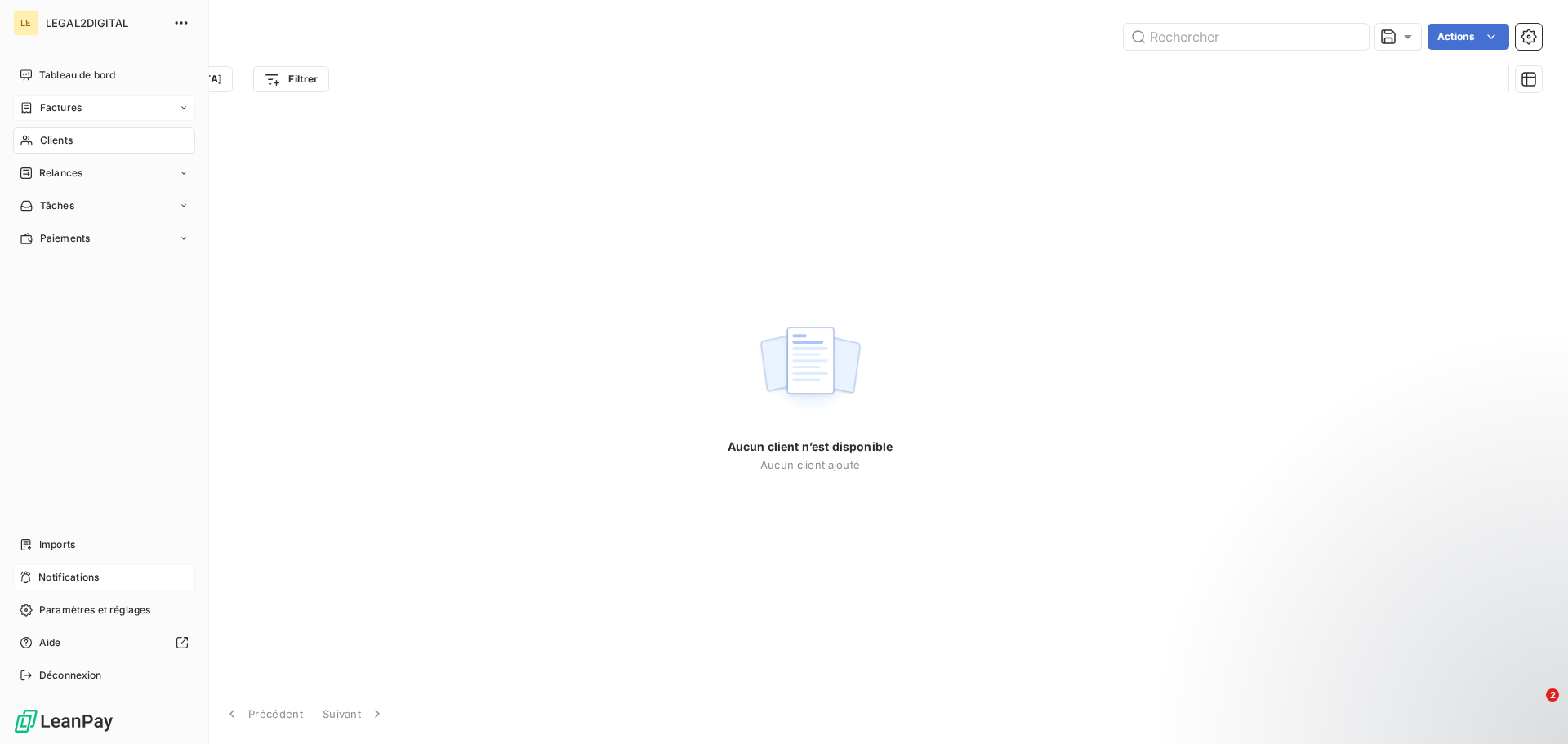
click at [91, 572] on span "Notifications" at bounding box center [68, 577] width 60 height 15
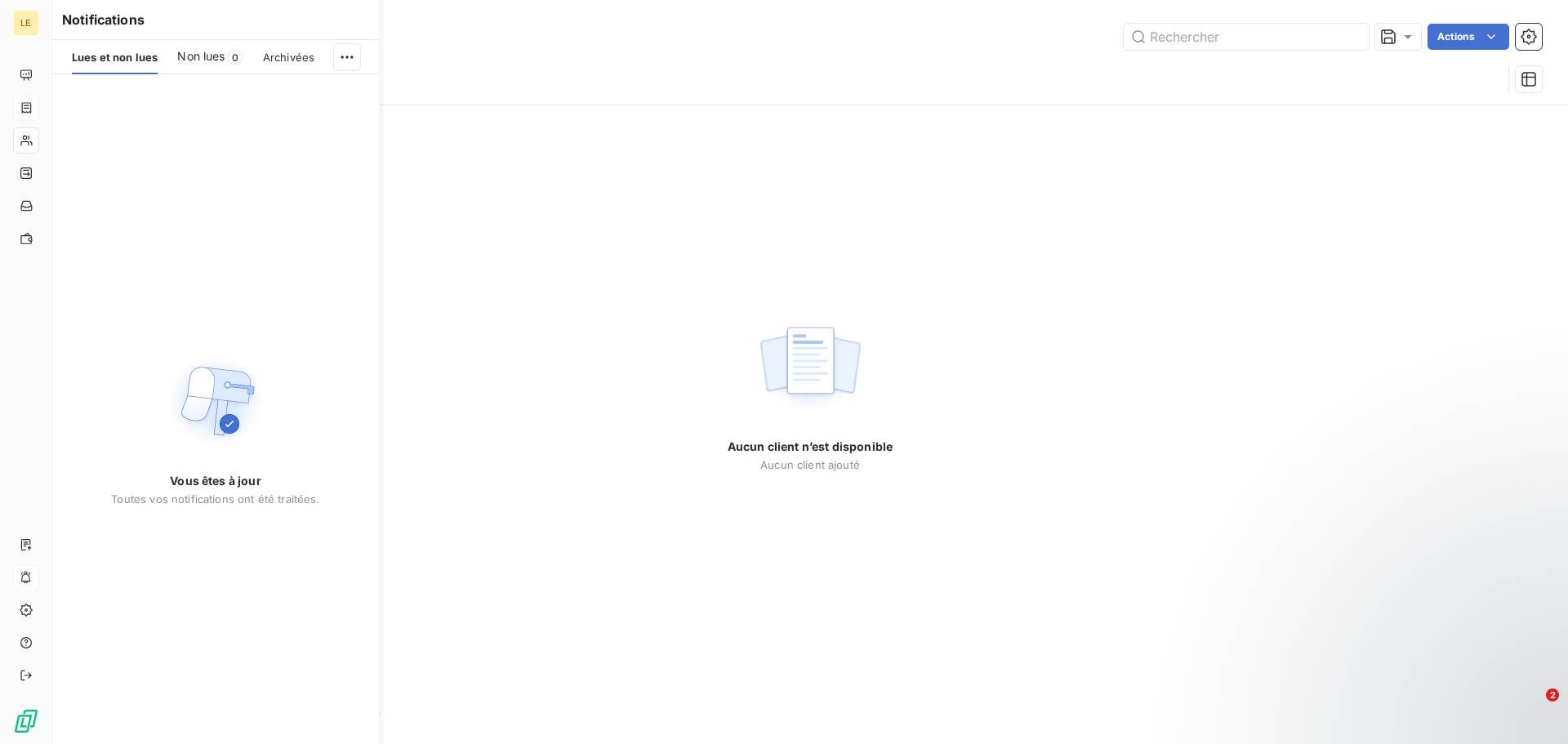
click at [116, 22] on h6 "Notifications" at bounding box center [215, 20] width 307 height 20
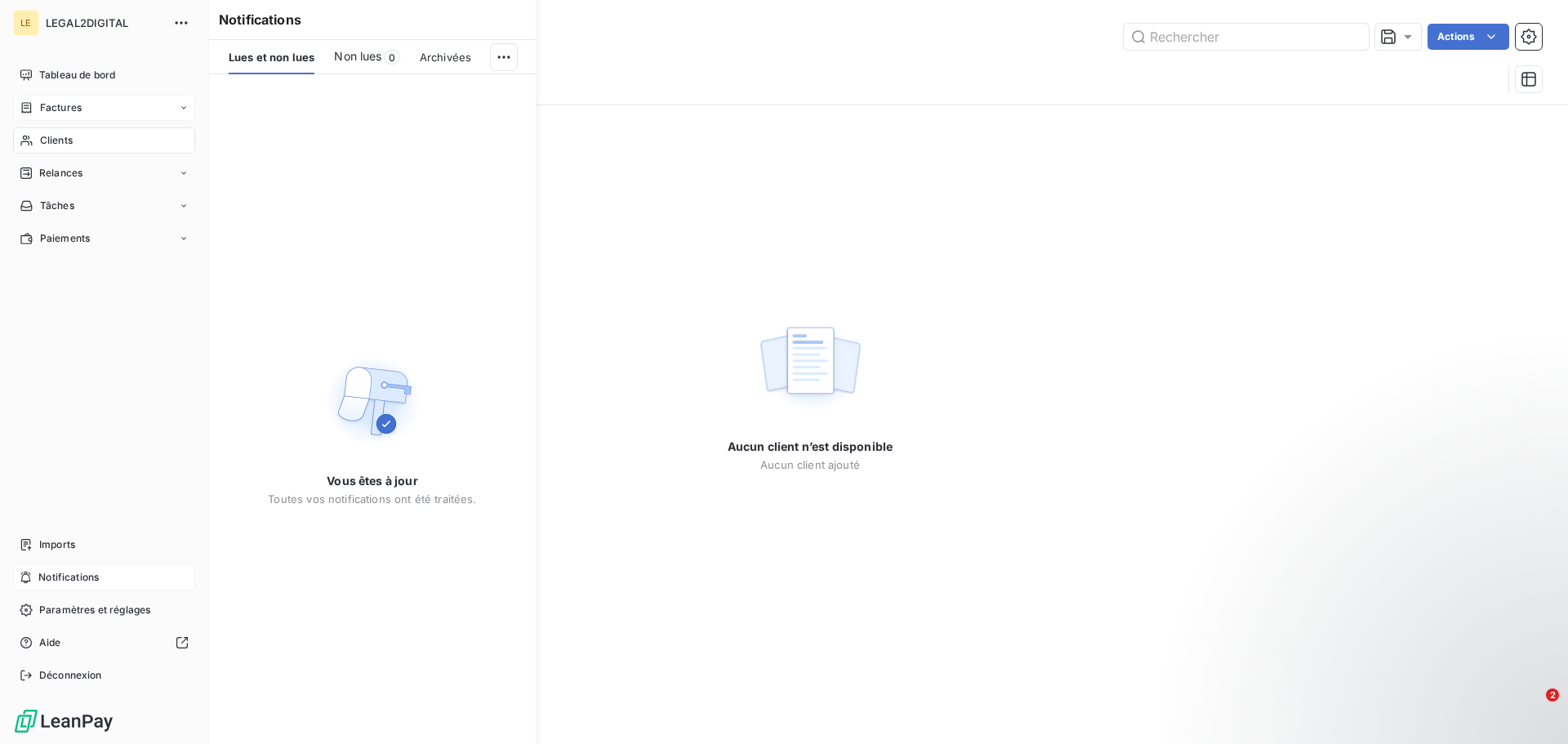
click at [29, 24] on div "LE" at bounding box center [26, 23] width 26 height 26
